Goal: Information Seeking & Learning: Learn about a topic

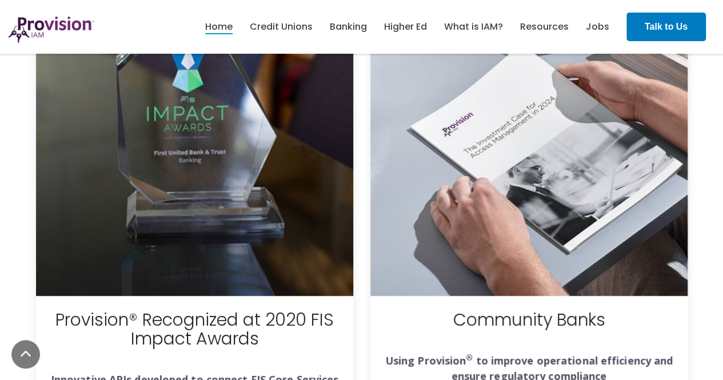
scroll to position [4365, 0]
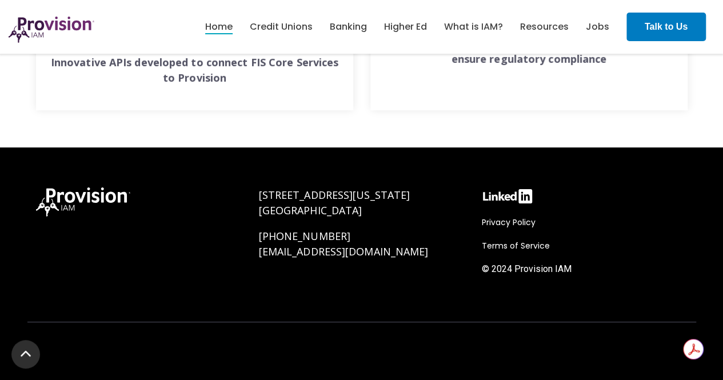
click at [497, 245] on span "Terms of Service" at bounding box center [516, 245] width 68 height 11
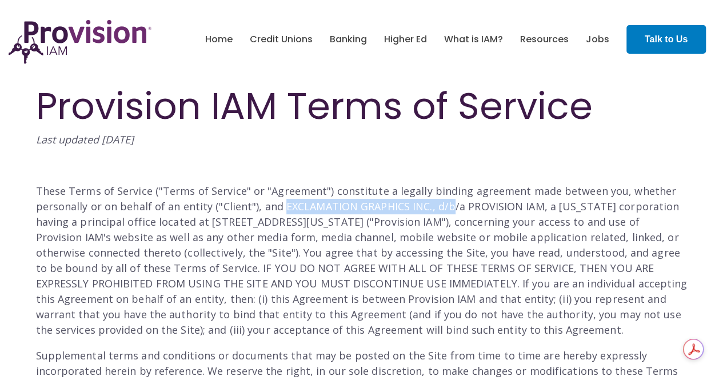
drag, startPoint x: 280, startPoint y: 204, endPoint x: 446, endPoint y: 209, distance: 166.5
click at [446, 209] on p "These Terms of Service (" Terms of Service " or " Agreement ") constitute a leg…" at bounding box center [362, 261] width 652 height 154
copy p "EXCLAMATION GRAPHICS INC., d/b/a PROVISION IAM"
click at [220, 37] on link "Home" at bounding box center [218, 39] width 27 height 19
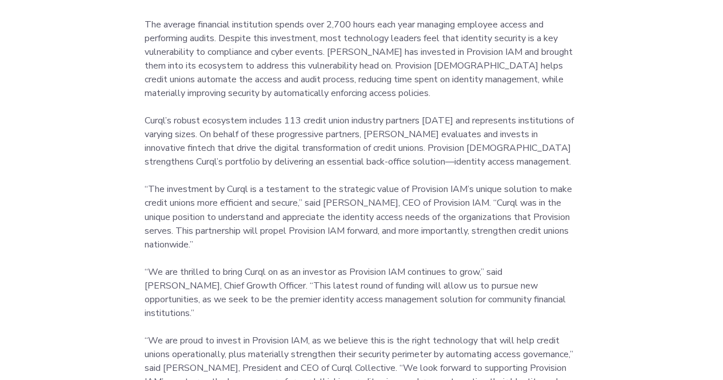
scroll to position [879, 0]
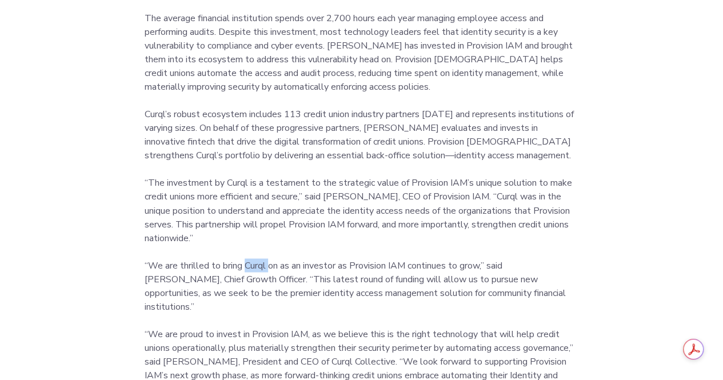
drag, startPoint x: 246, startPoint y: 263, endPoint x: 269, endPoint y: 266, distance: 23.6
click at [269, 266] on p "“We are thrilled to bring Curql on as an investor as Provision IAM continues to…" at bounding box center [362, 285] width 435 height 55
copy p "Curql"
